Goal: Task Accomplishment & Management: Manage account settings

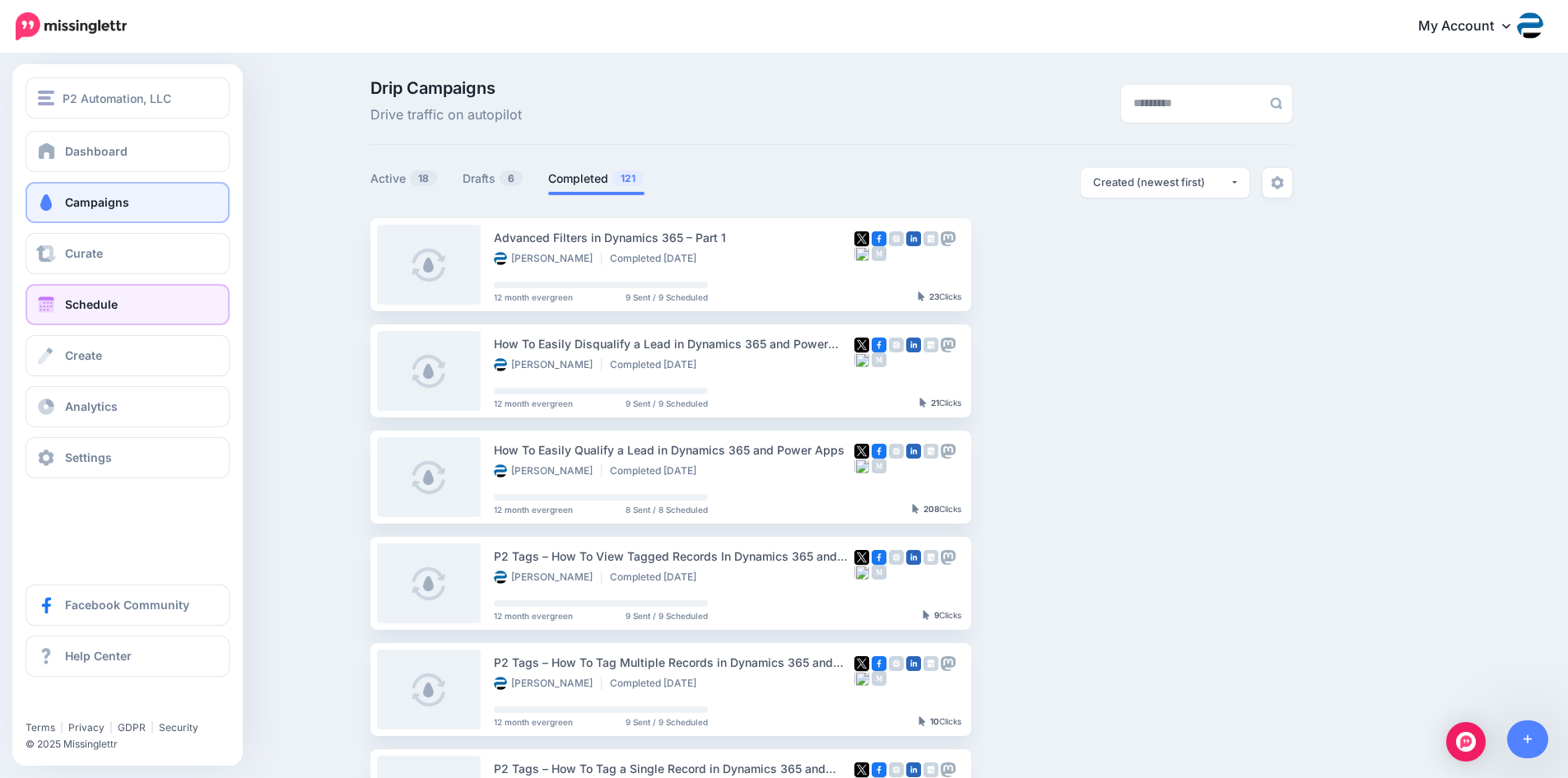
click at [66, 296] on link "Schedule" at bounding box center [127, 304] width 204 height 41
click at [60, 301] on link "Schedule" at bounding box center [127, 304] width 204 height 41
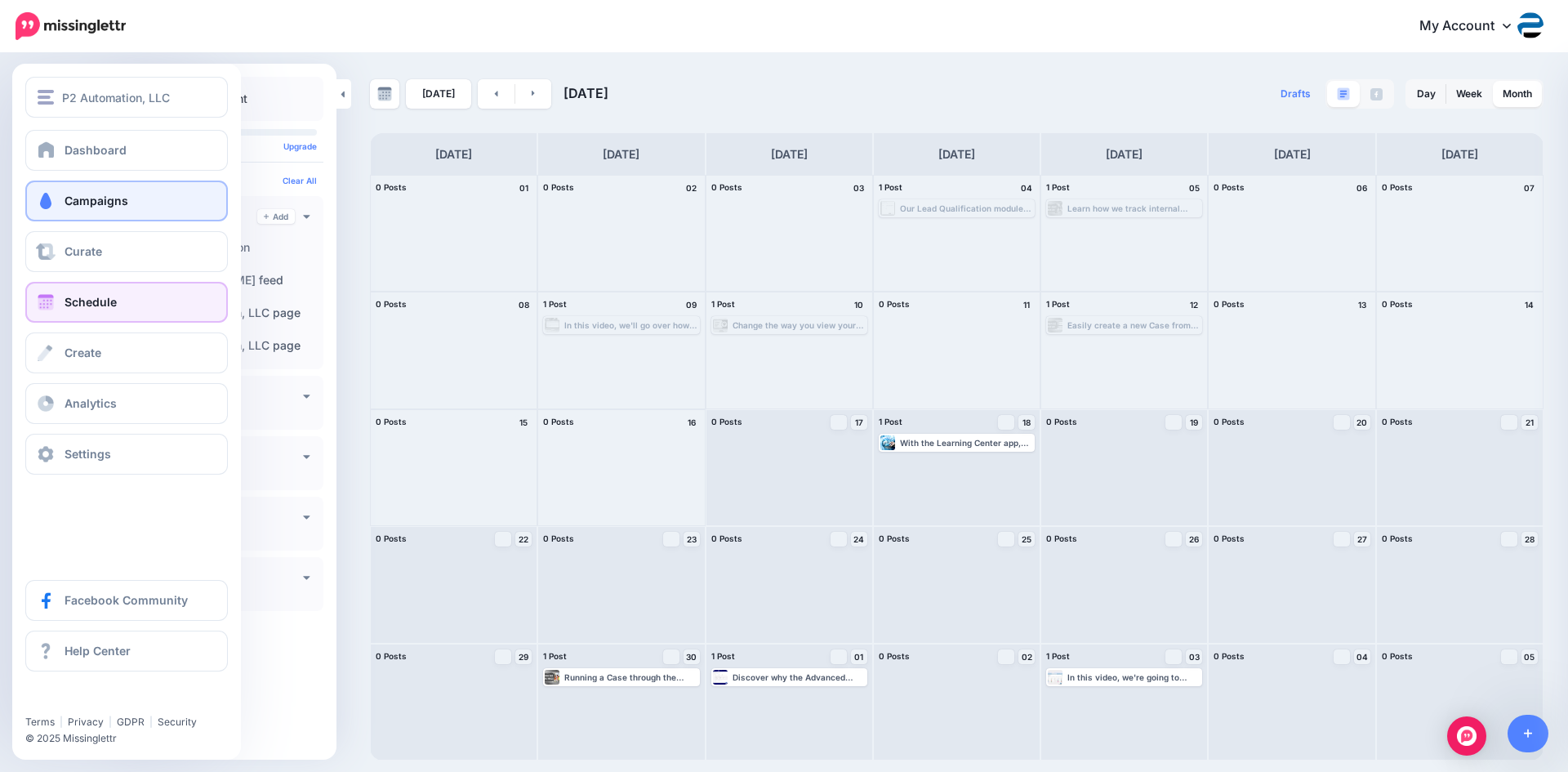
click at [98, 207] on span "Campaigns" at bounding box center [96, 200] width 64 height 14
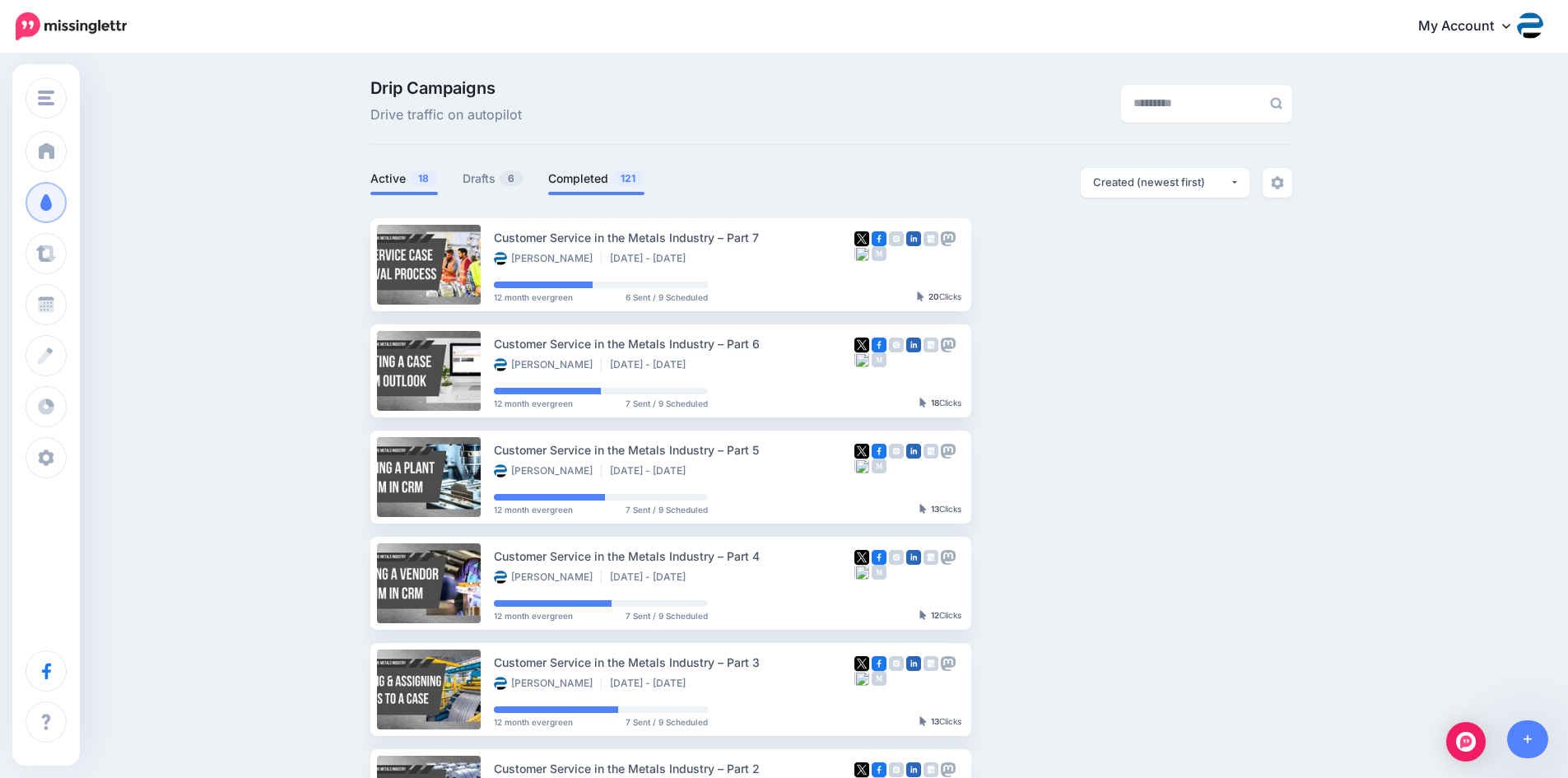
click at [610, 175] on link "Completed 121" at bounding box center [596, 178] width 97 height 20
